Goal: Transaction & Acquisition: Purchase product/service

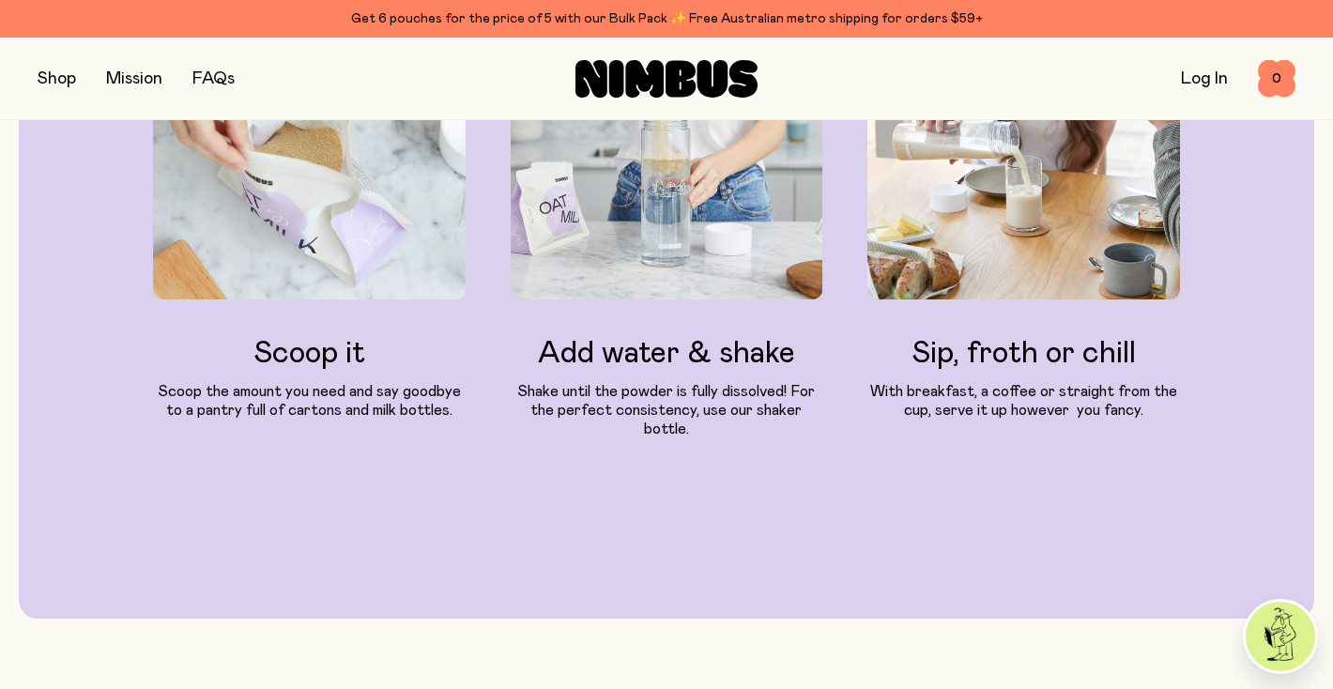
scroll to position [2149, 0]
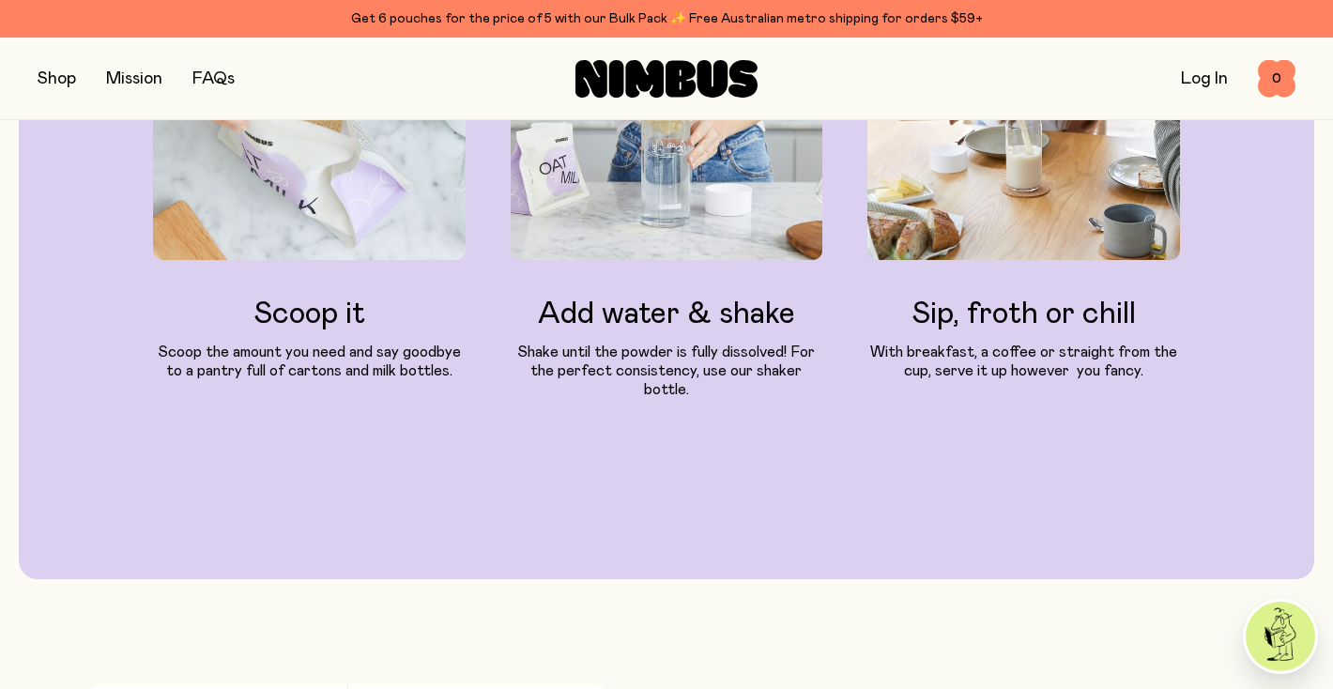
click at [54, 77] on button "button" at bounding box center [57, 79] width 38 height 26
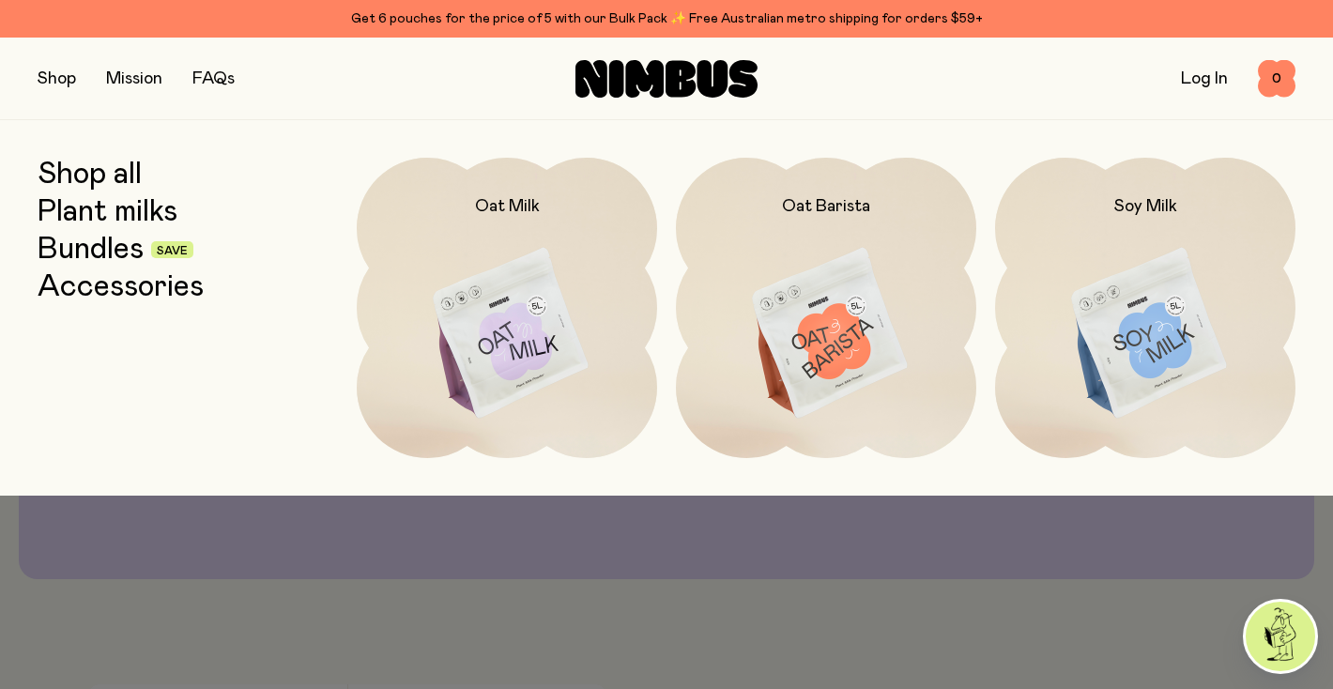
click at [105, 256] on link "Bundles" at bounding box center [91, 250] width 106 height 34
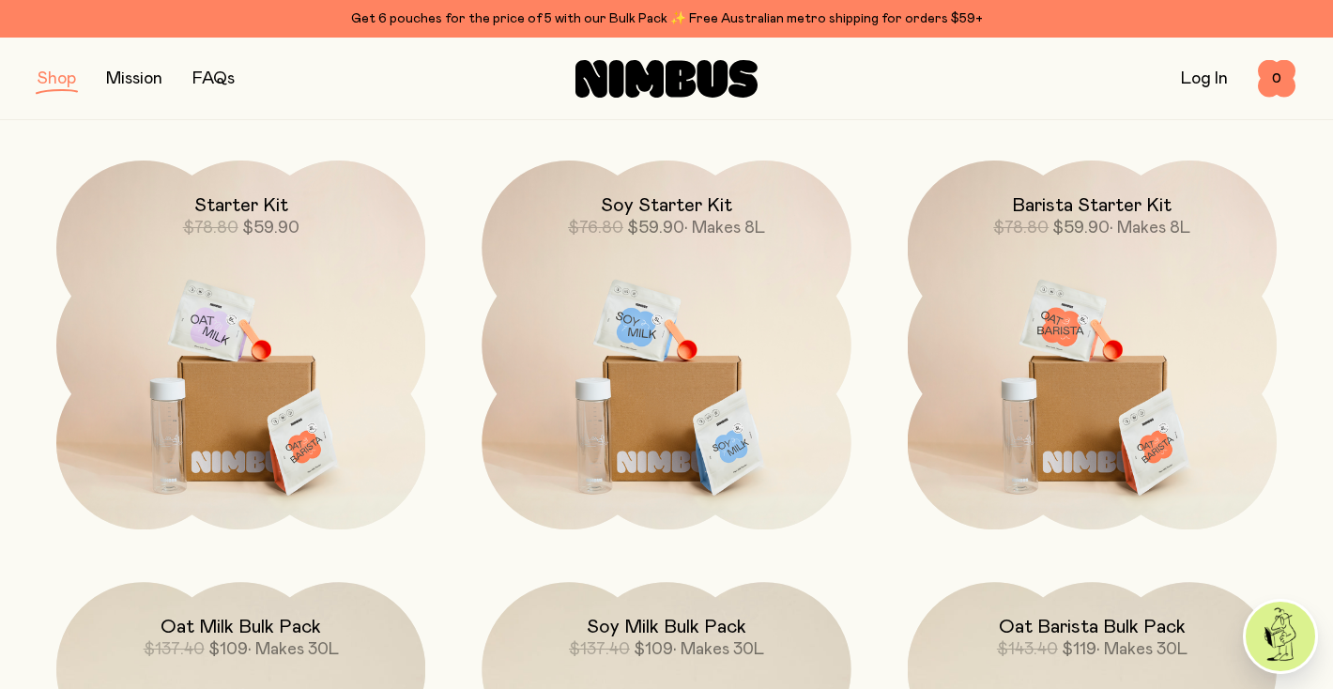
scroll to position [223, 0]
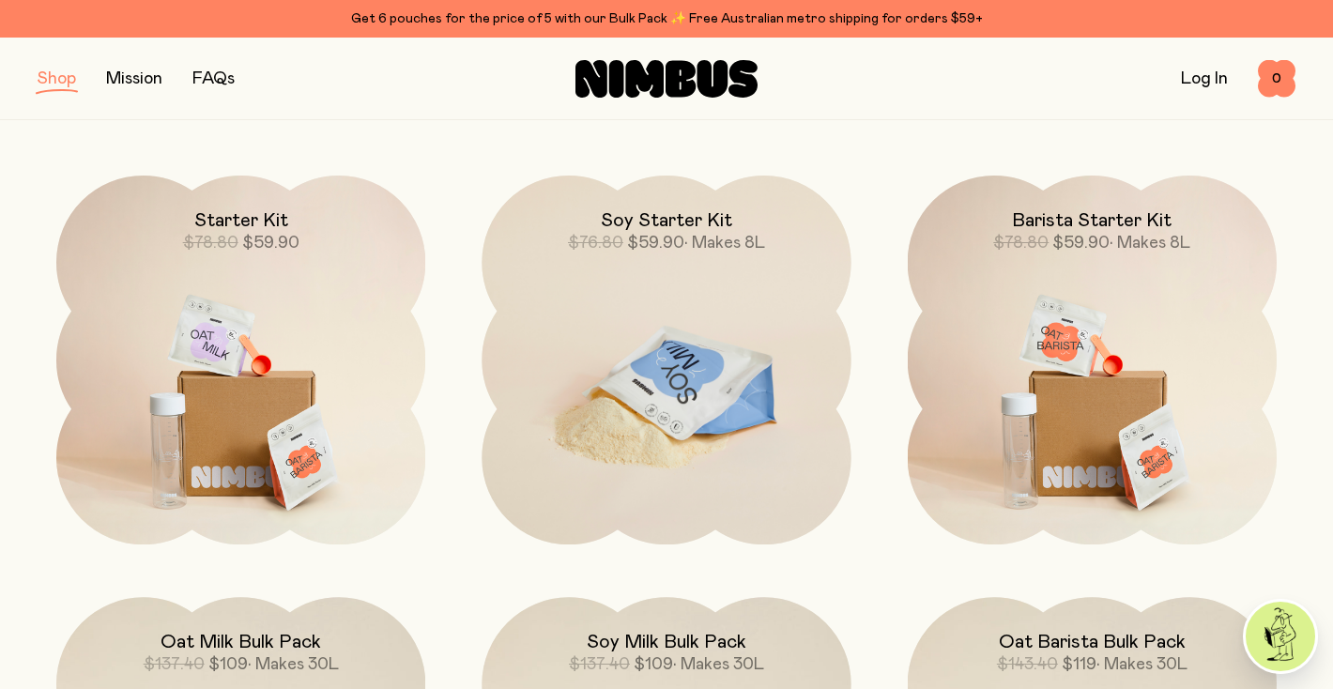
click at [550, 478] on img at bounding box center [666, 393] width 369 height 434
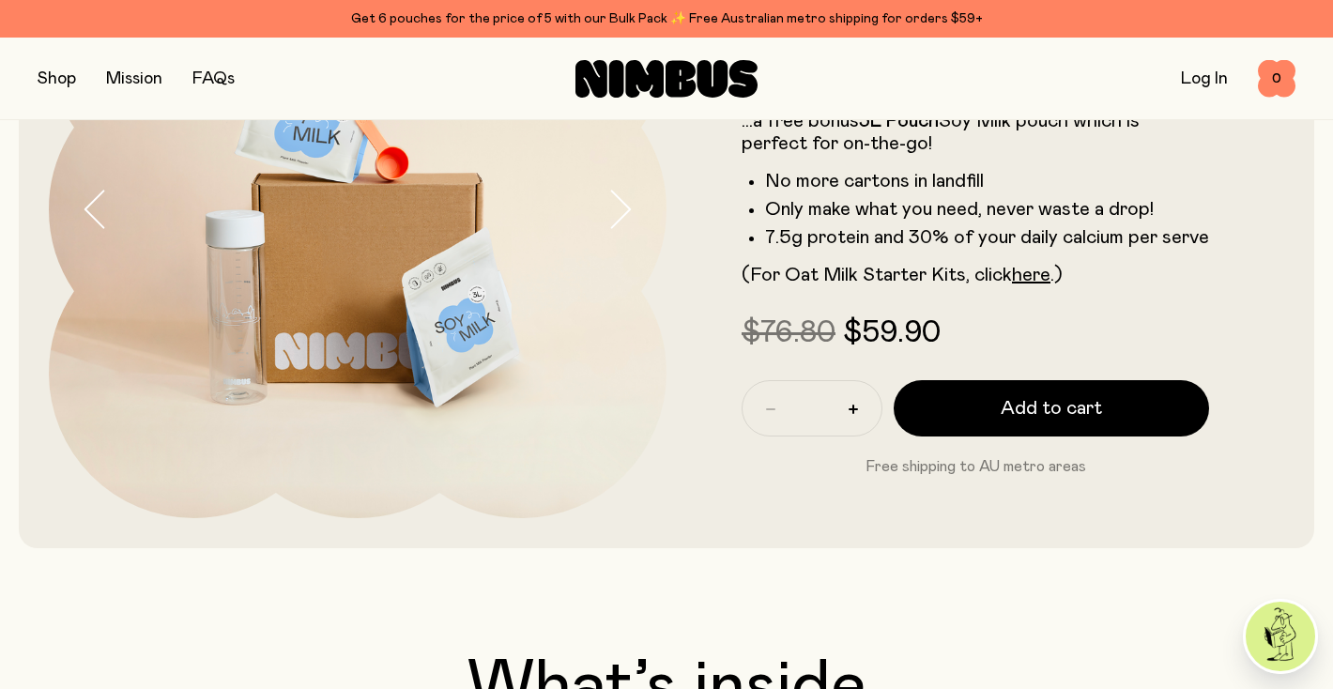
scroll to position [327, 0]
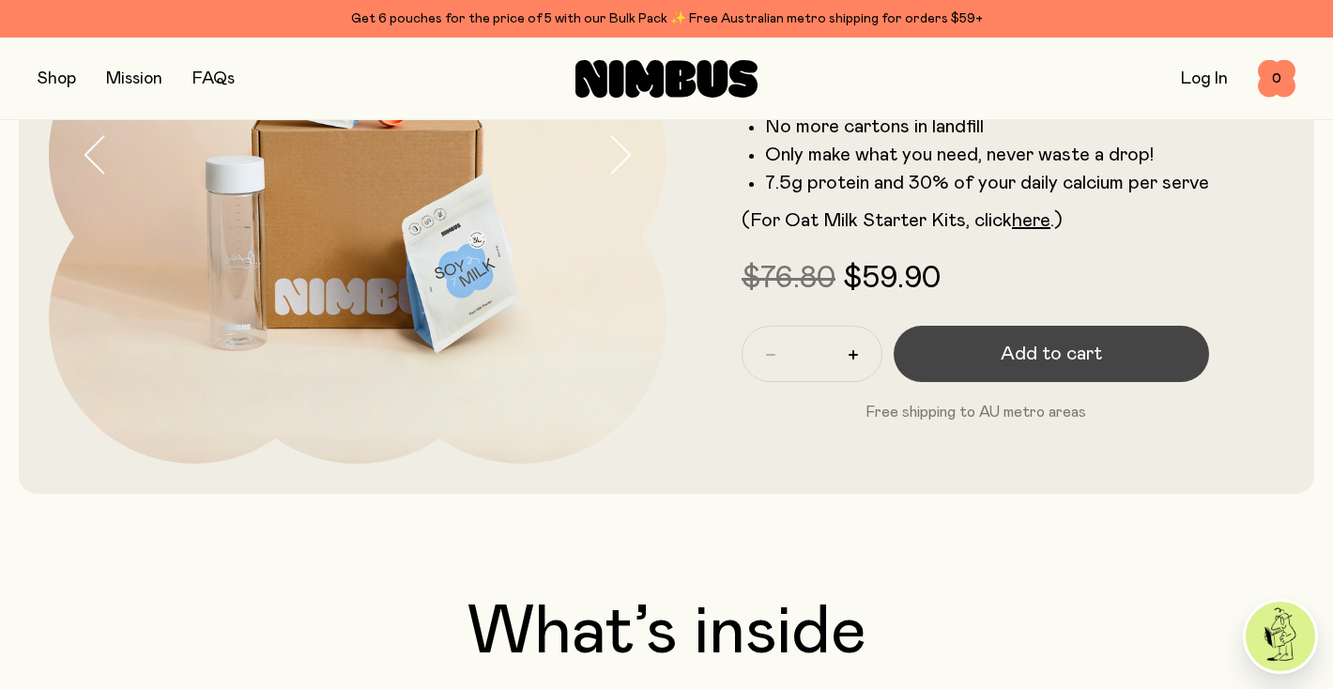
click at [1036, 379] on button "Add to cart" at bounding box center [1051, 354] width 315 height 56
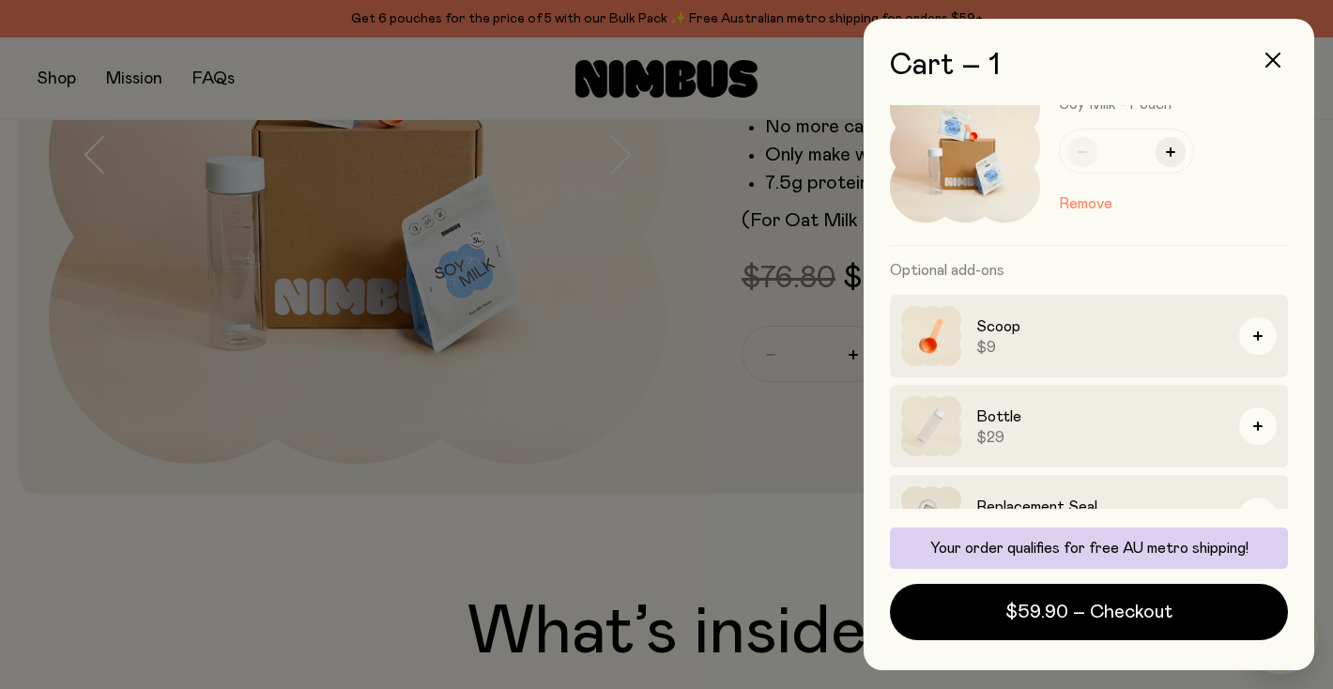
scroll to position [0, 0]
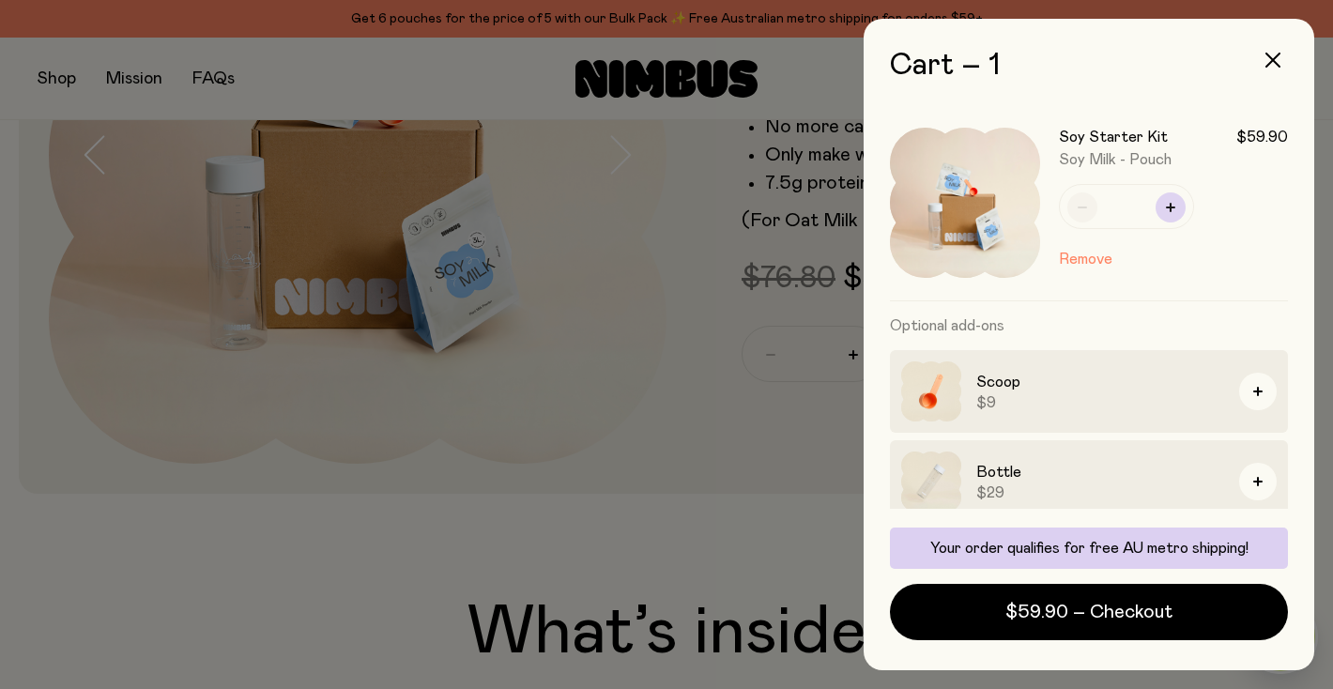
click at [1169, 203] on icon "button" at bounding box center [1170, 207] width 9 height 9
type input "*"
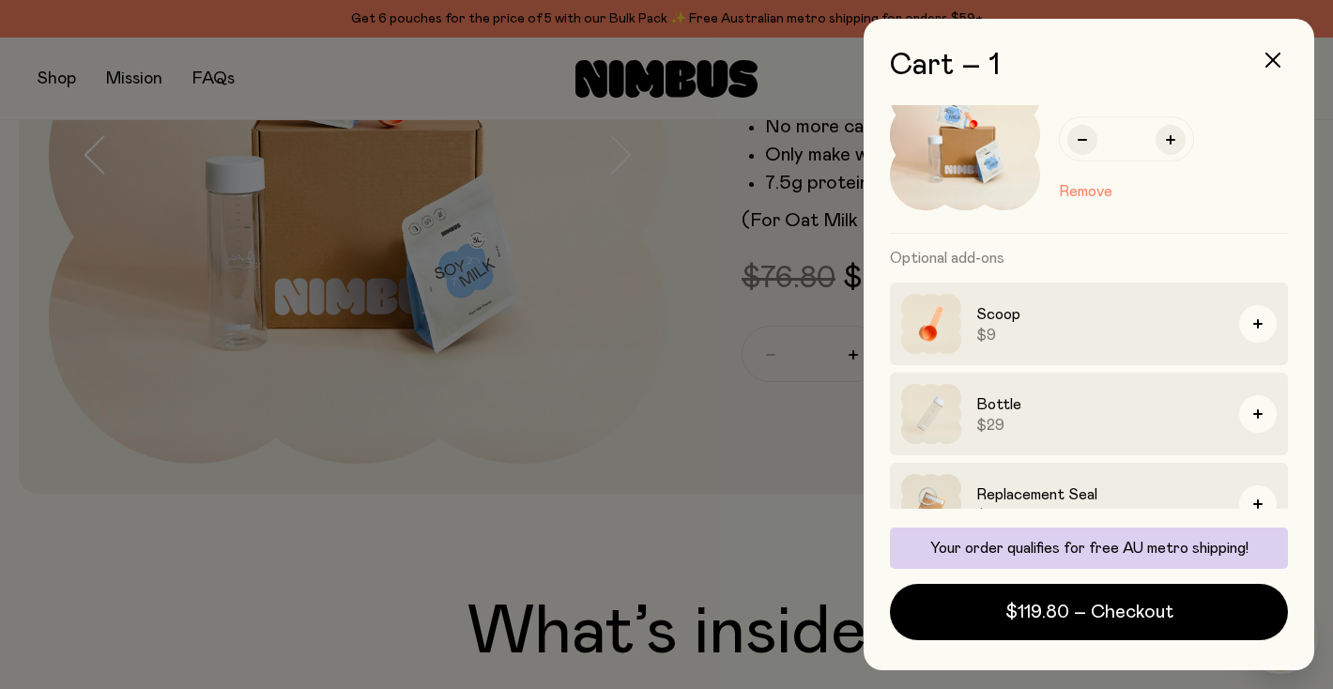
scroll to position [70, 0]
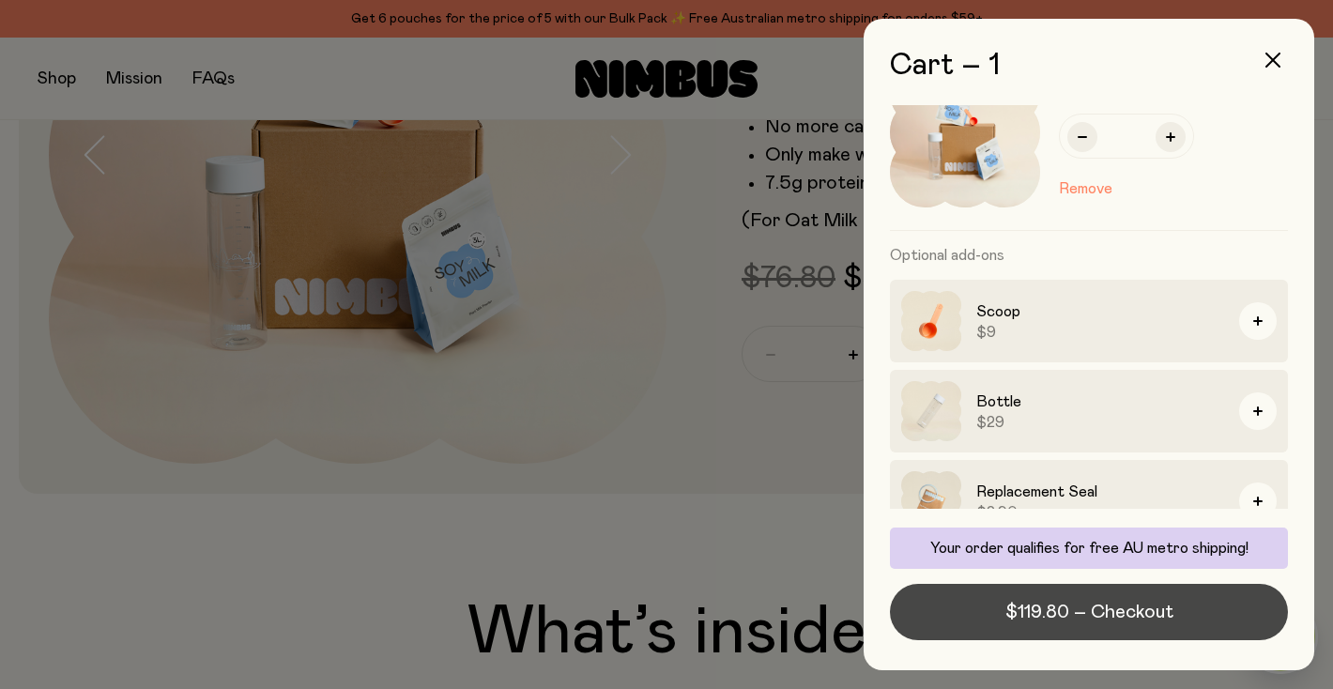
click at [1088, 605] on span "$119.80 – Checkout" at bounding box center [1090, 612] width 168 height 26
